Goal: Find specific page/section: Find specific page/section

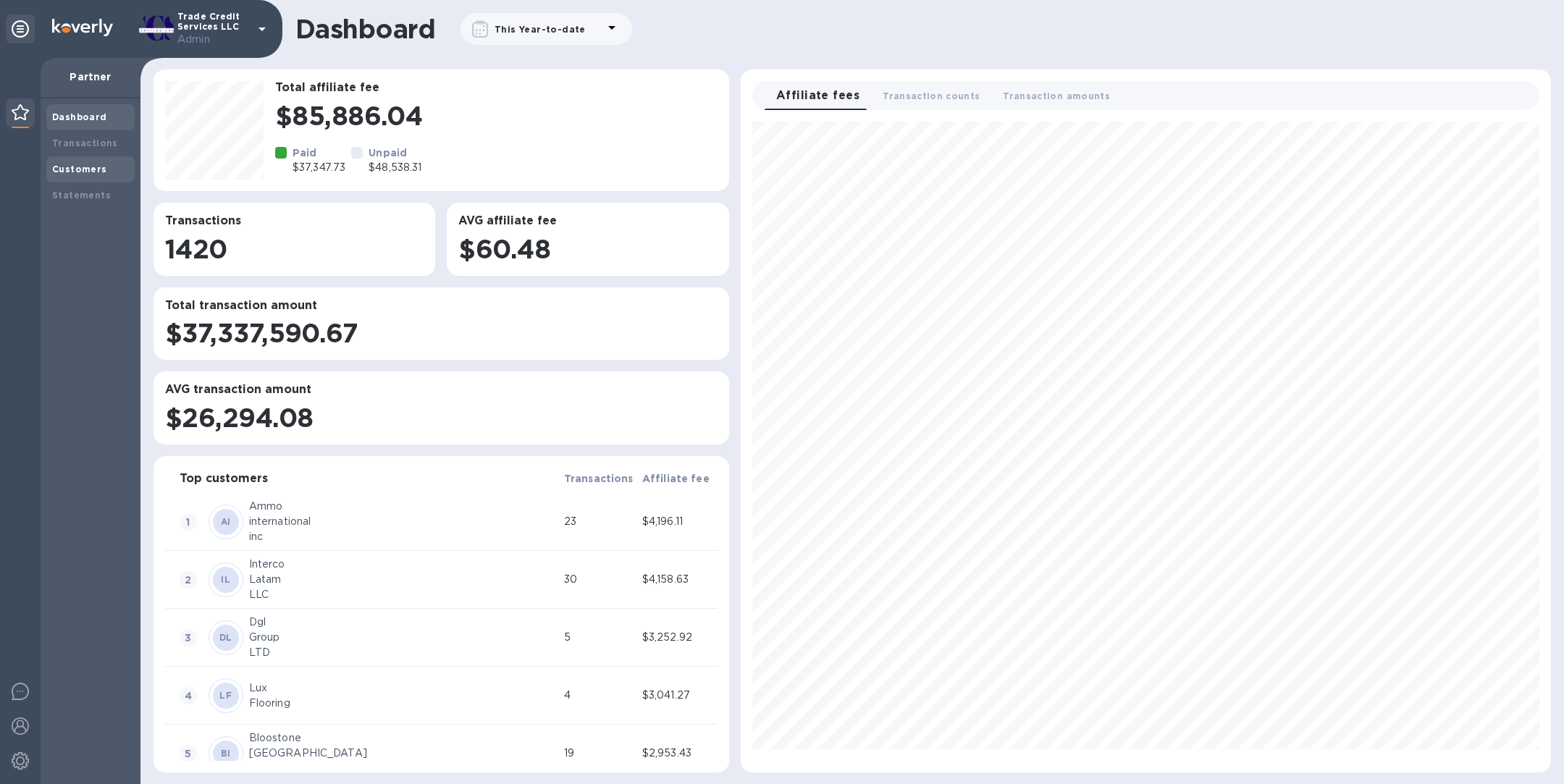
scroll to position [639, 799]
click at [99, 174] on b "Customers" at bounding box center [79, 169] width 55 height 11
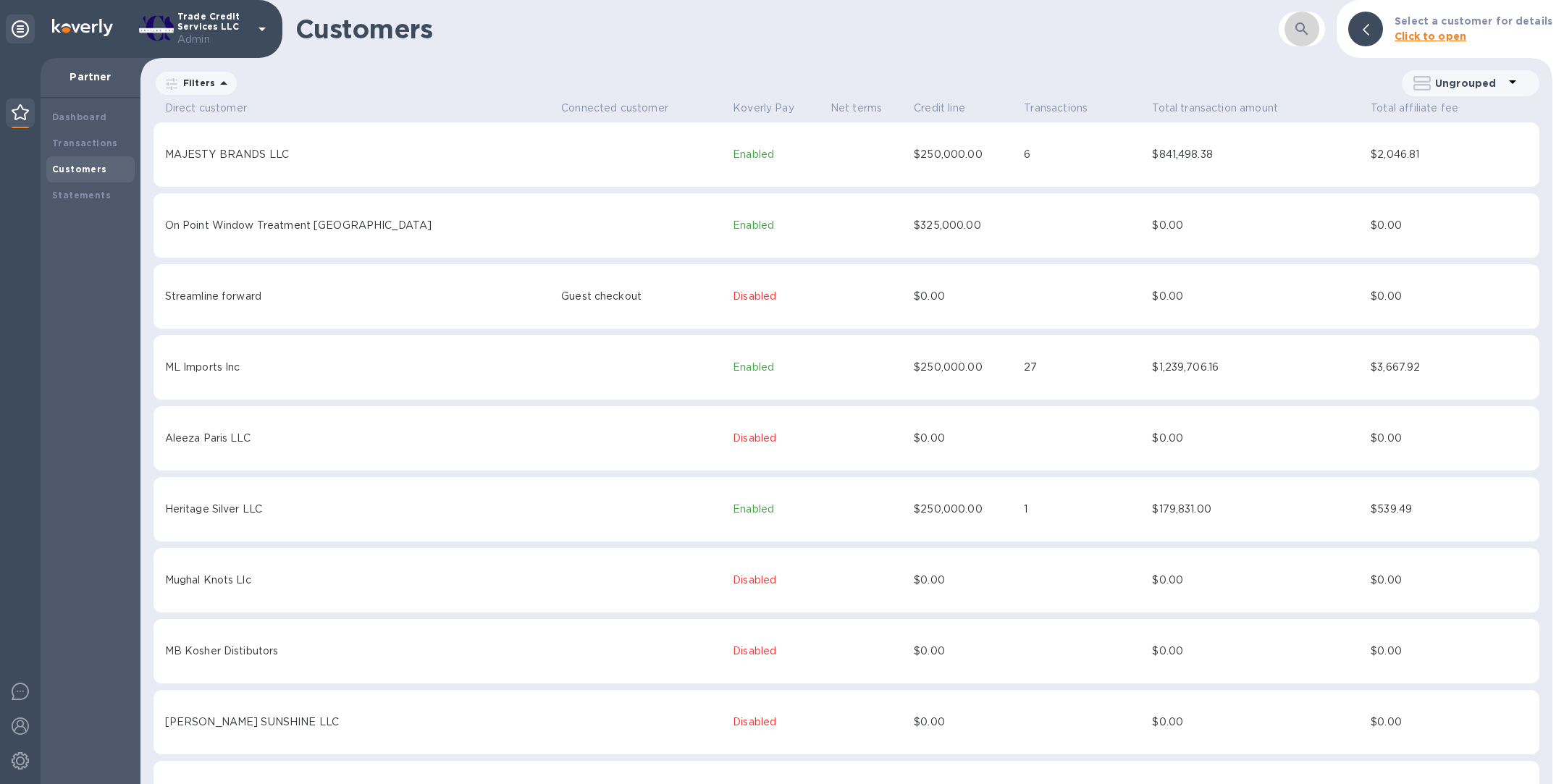
click at [1308, 32] on icon "button" at bounding box center [1302, 29] width 13 height 13
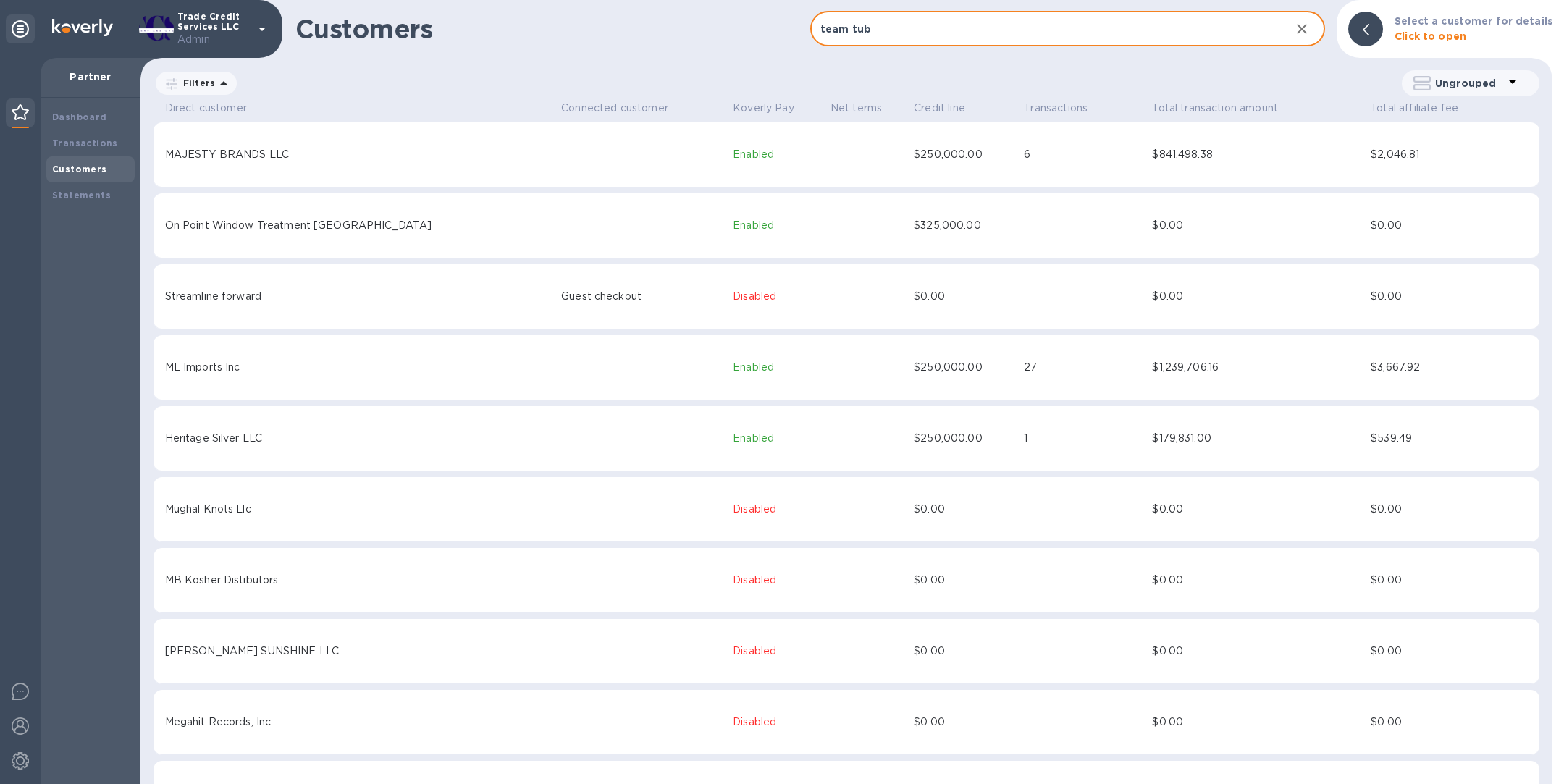
type input "team tube"
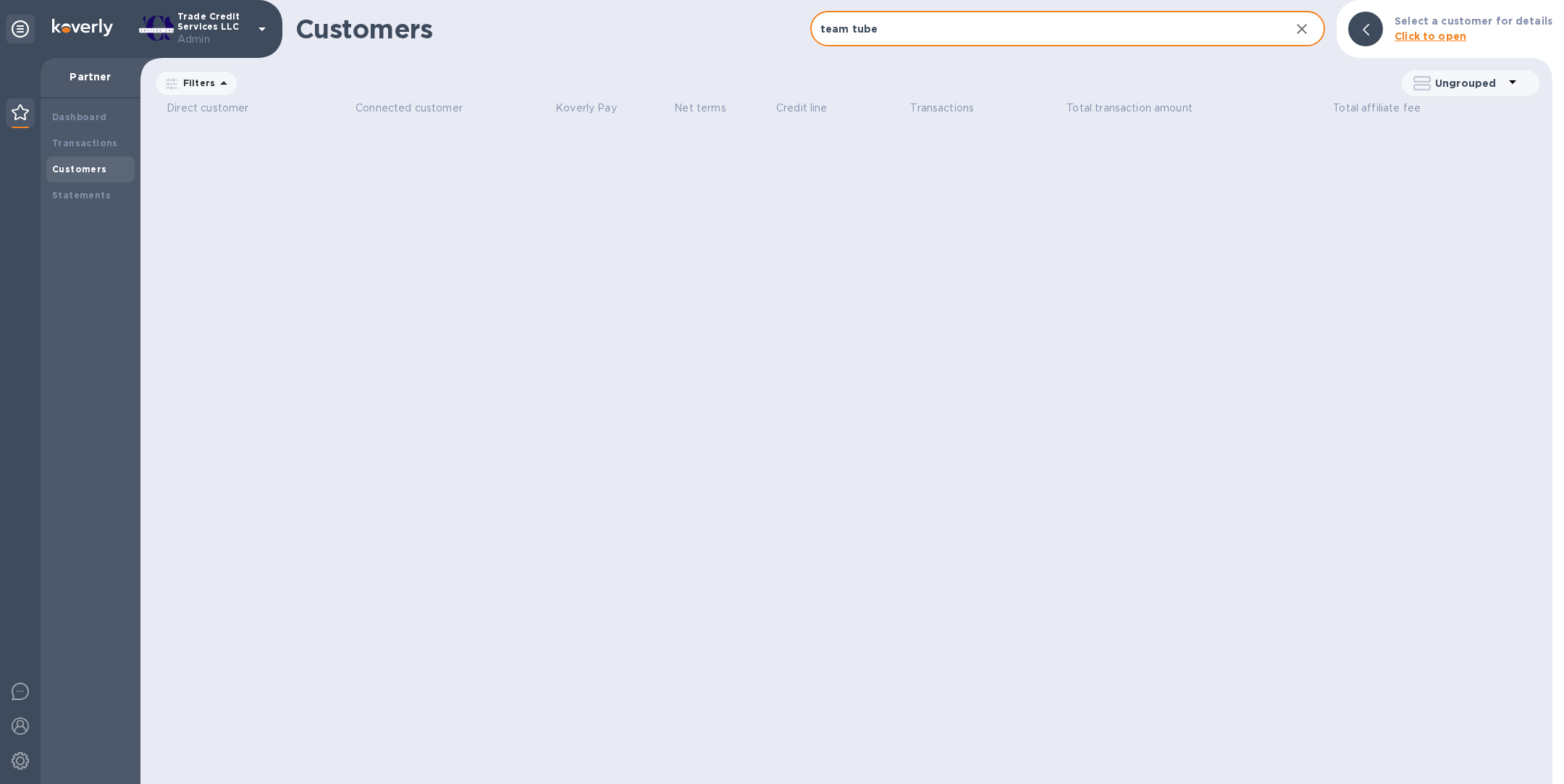
click at [1086, 36] on input "team tube" at bounding box center [1044, 30] width 468 height 36
type input "all of us"
